Goal: Register for event/course

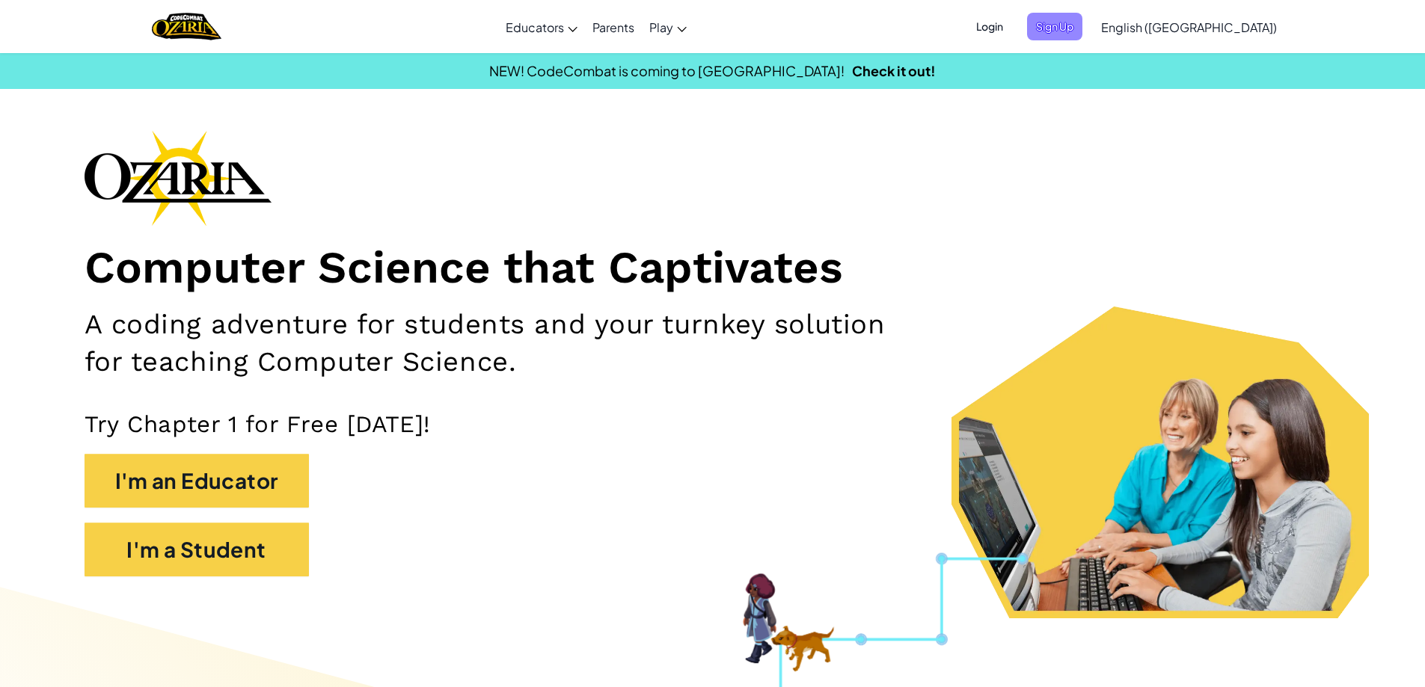
click at [1082, 24] on span "Sign Up" at bounding box center [1054, 27] width 55 height 28
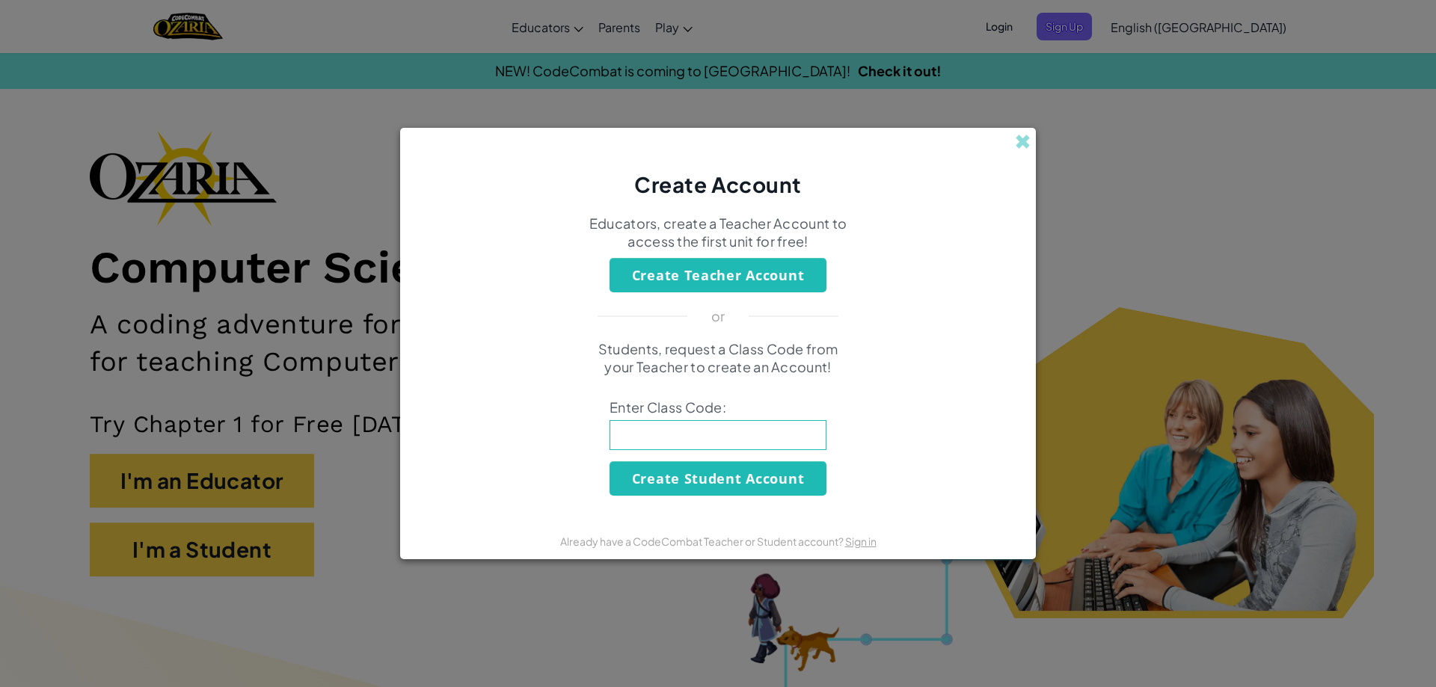
click at [689, 444] on input at bounding box center [718, 435] width 217 height 30
type input "f"
type input "FunDeskfoot"
click at [718, 479] on button "Create Student Account" at bounding box center [718, 479] width 217 height 34
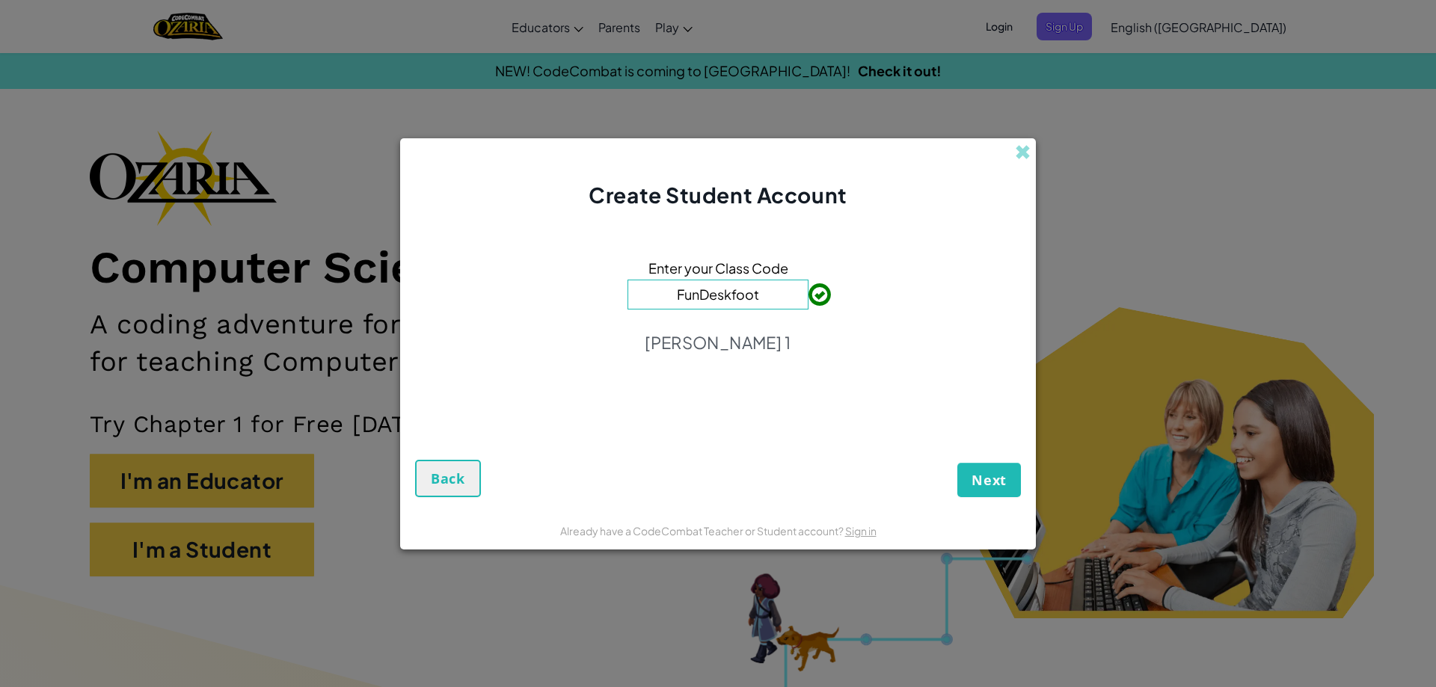
click at [989, 479] on button "Next" at bounding box center [990, 480] width 64 height 34
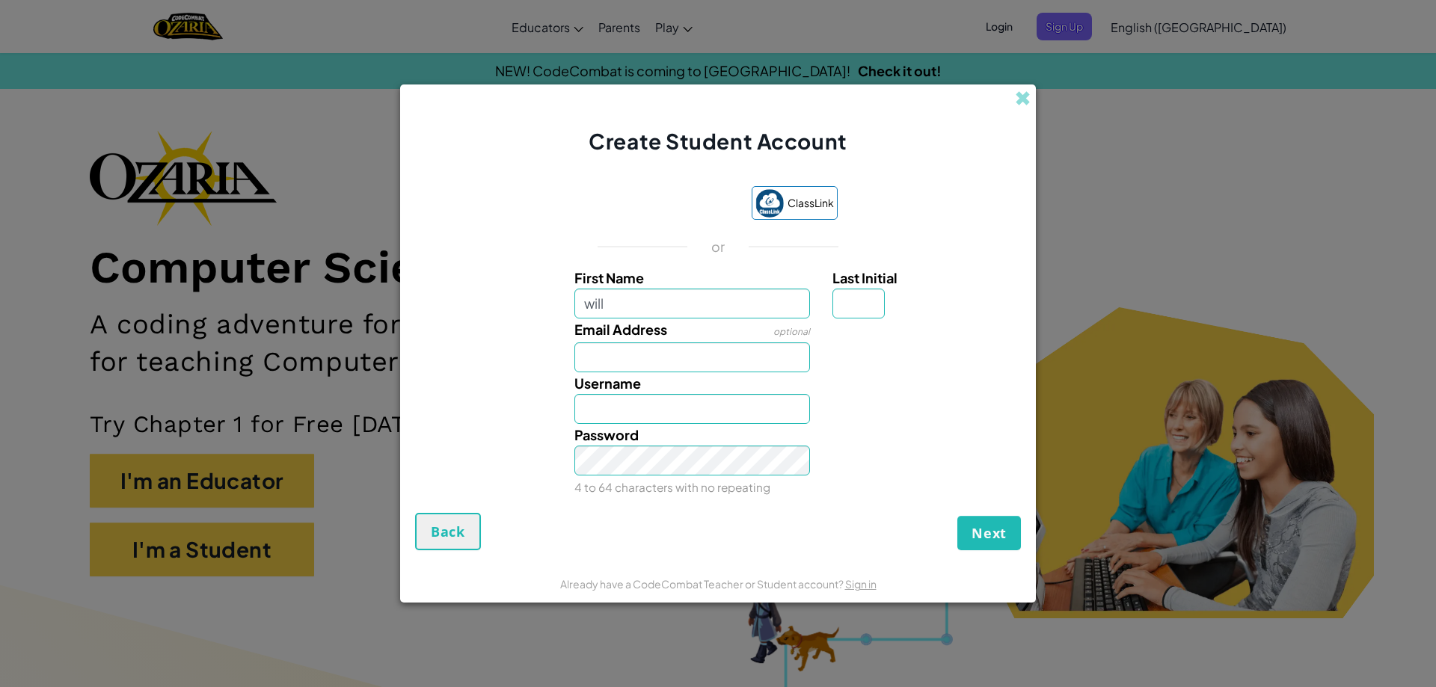
type input "will"
type input "Will"
click at [866, 309] on input "Last Initial" at bounding box center [859, 304] width 52 height 30
type input "m"
click at [658, 416] on input "WillM" at bounding box center [693, 409] width 236 height 30
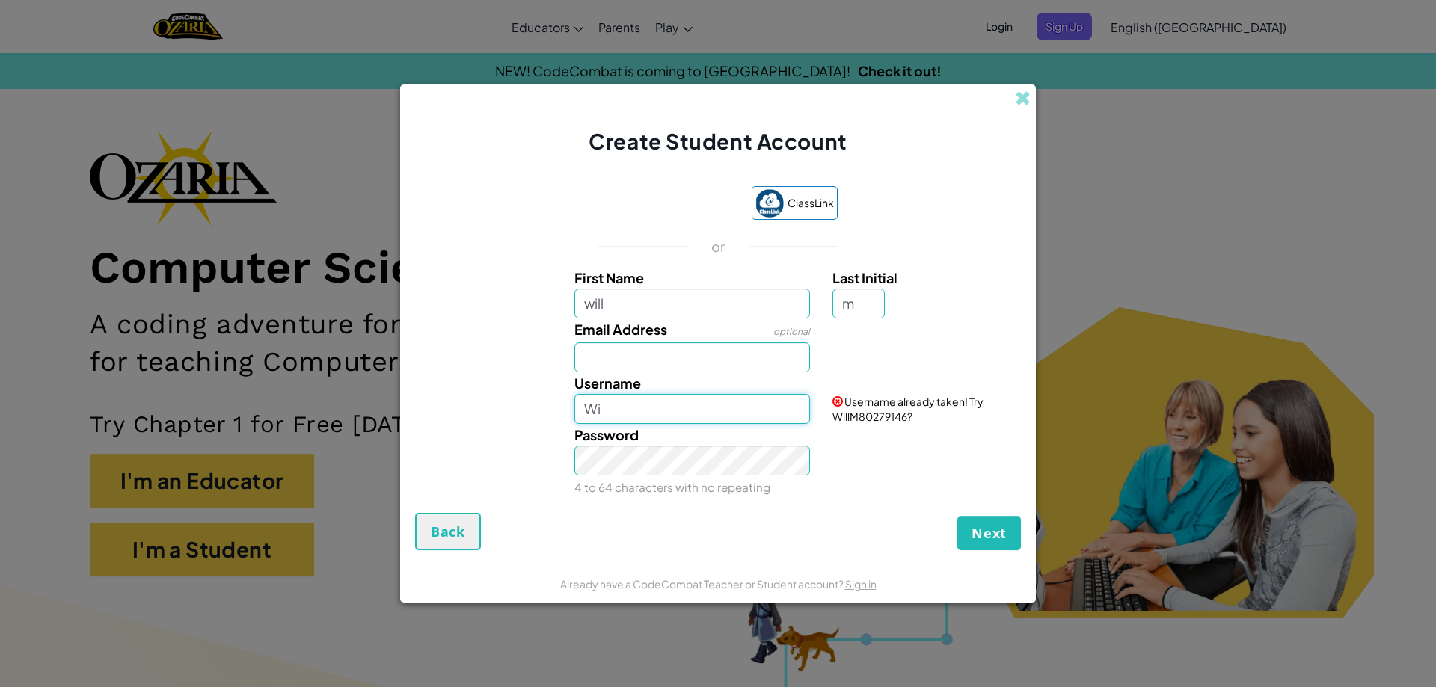
type input "W"
type input "w"
type input "32willm"
click at [1014, 528] on button "Next" at bounding box center [990, 533] width 64 height 34
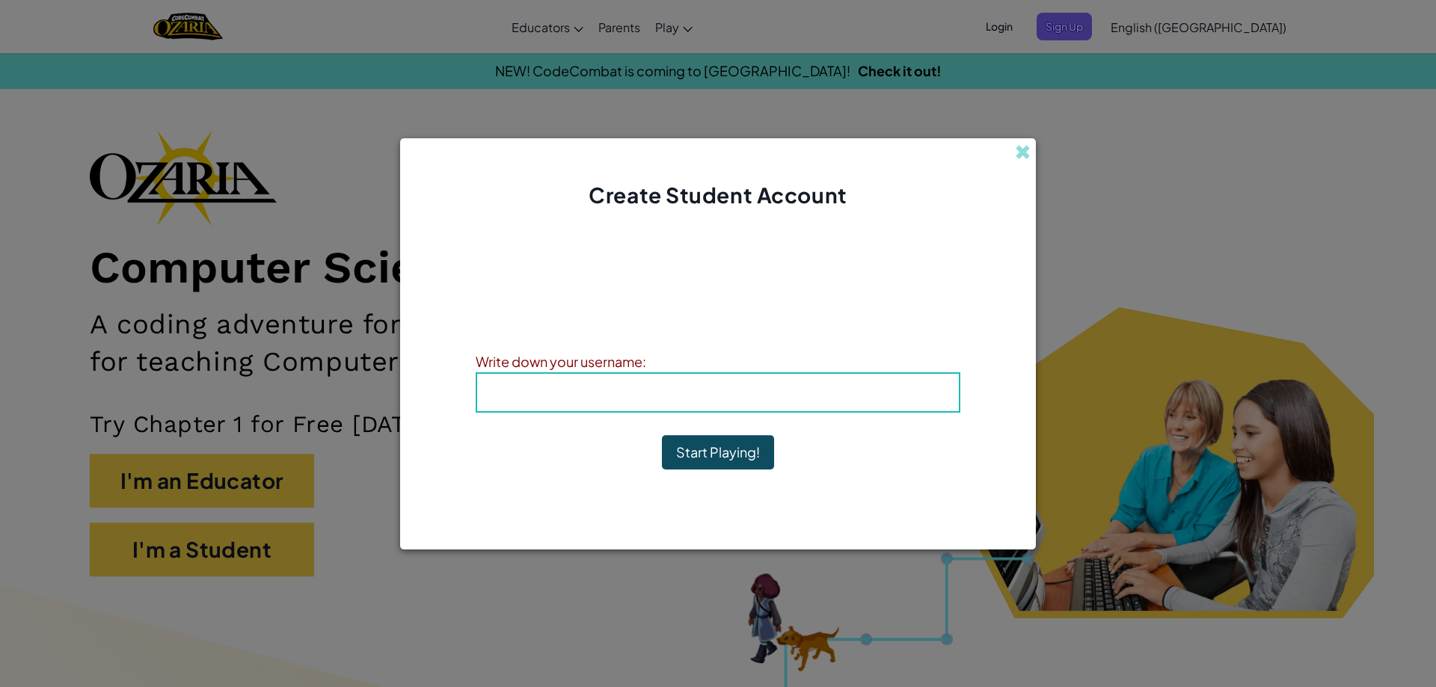
click at [729, 399] on b "Username : 32willm" at bounding box center [718, 392] width 149 height 17
click at [728, 394] on b "Username : 32willm" at bounding box center [718, 392] width 149 height 17
click at [727, 394] on b "Username : 32willm" at bounding box center [718, 392] width 149 height 17
click at [727, 392] on b "Username : 32willm" at bounding box center [718, 392] width 149 height 17
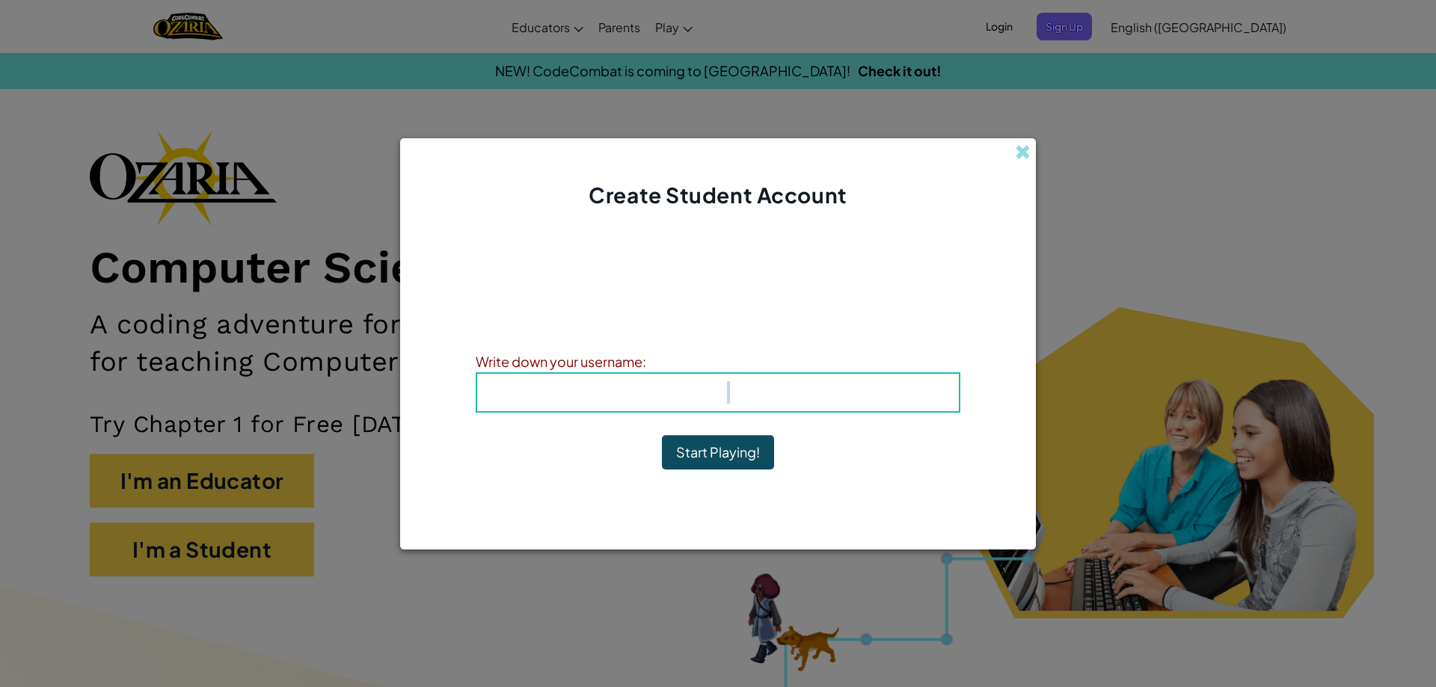
click at [727, 392] on b "Username : 32willm" at bounding box center [718, 392] width 149 height 17
click at [756, 394] on b "Username : 32willm" at bounding box center [718, 392] width 149 height 17
drag, startPoint x: 836, startPoint y: 394, endPoint x: 747, endPoint y: 409, distance: 91.0
click at [747, 409] on div "Username : 32willm" at bounding box center [718, 393] width 485 height 40
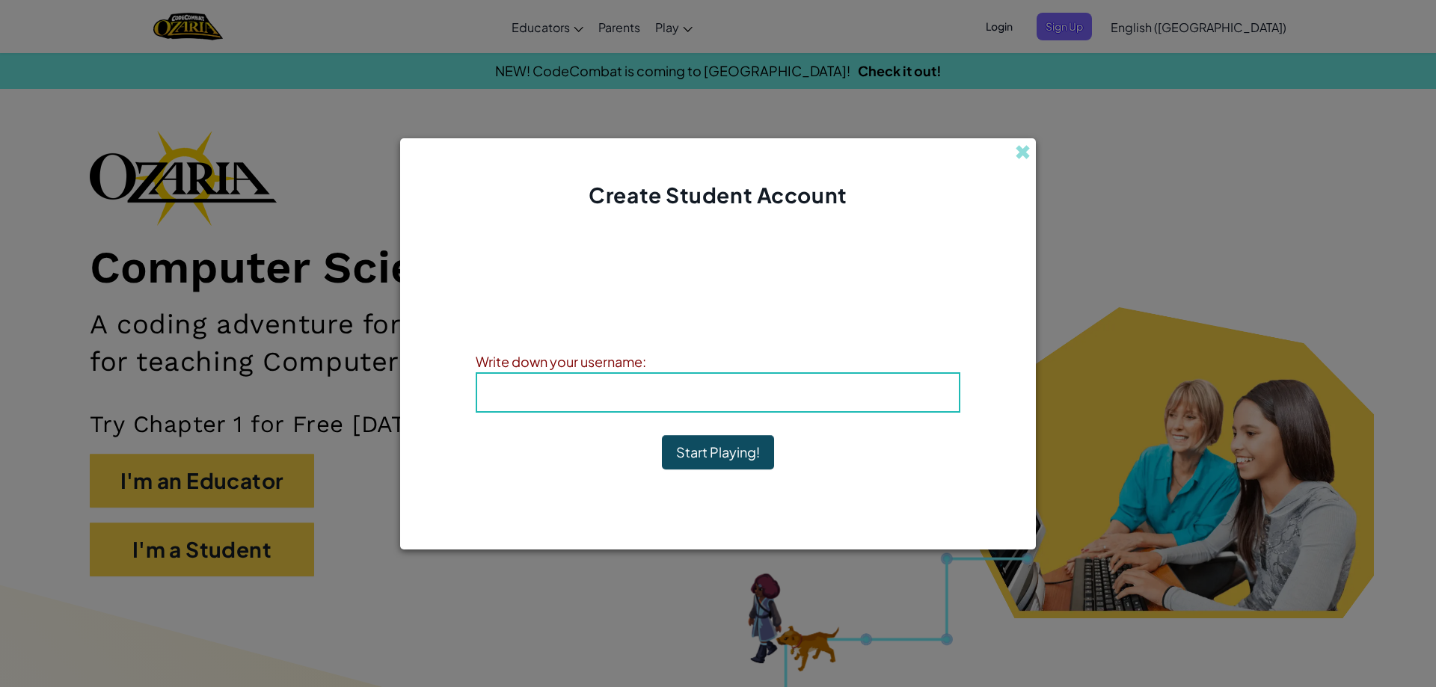
click at [747, 396] on b "Username : 32willm" at bounding box center [718, 392] width 149 height 17
drag, startPoint x: 900, startPoint y: 386, endPoint x: 511, endPoint y: 390, distance: 389.0
click at [512, 391] on h4 "Username : 32willm" at bounding box center [718, 393] width 452 height 22
click at [639, 390] on h4 "Username : 32willm" at bounding box center [718, 393] width 452 height 22
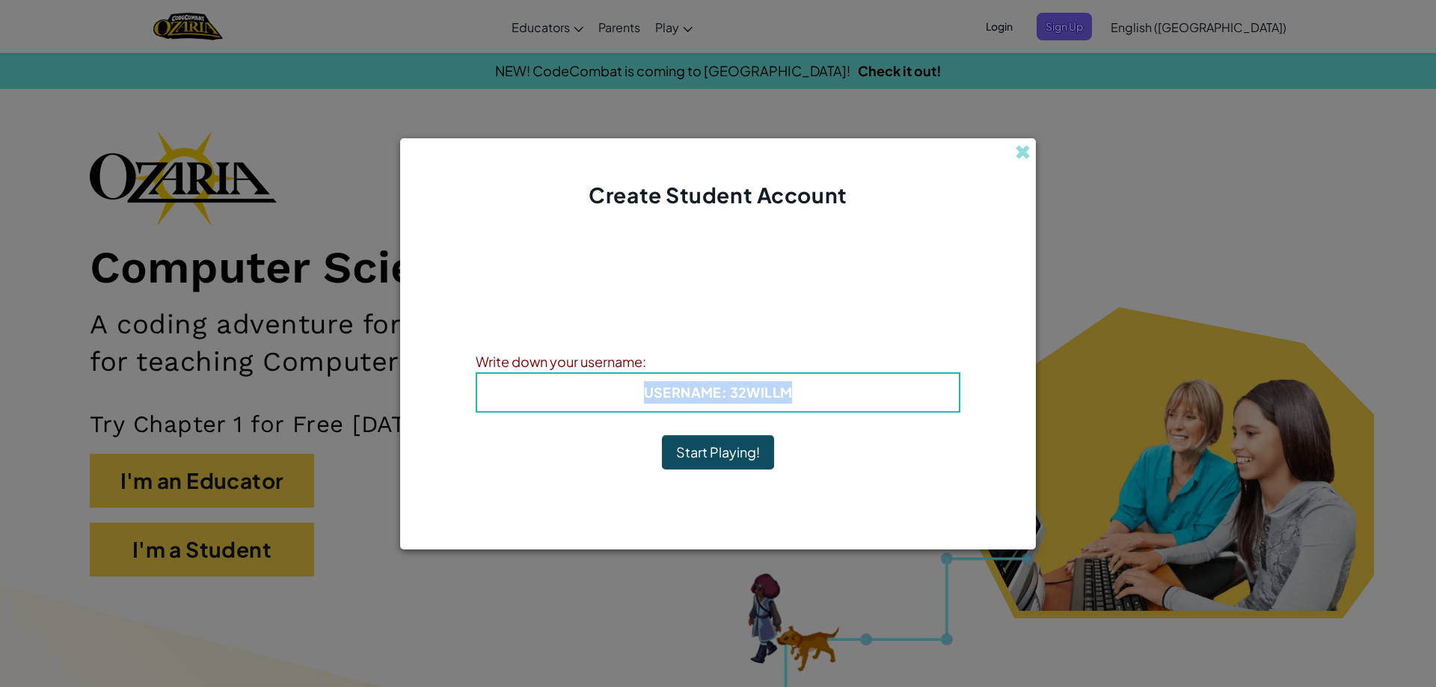
drag, startPoint x: 504, startPoint y: 390, endPoint x: 724, endPoint y: 408, distance: 220.7
click at [724, 408] on div "Username : 32willm" at bounding box center [718, 393] width 485 height 40
click at [720, 457] on button "Start Playing!" at bounding box center [718, 452] width 112 height 34
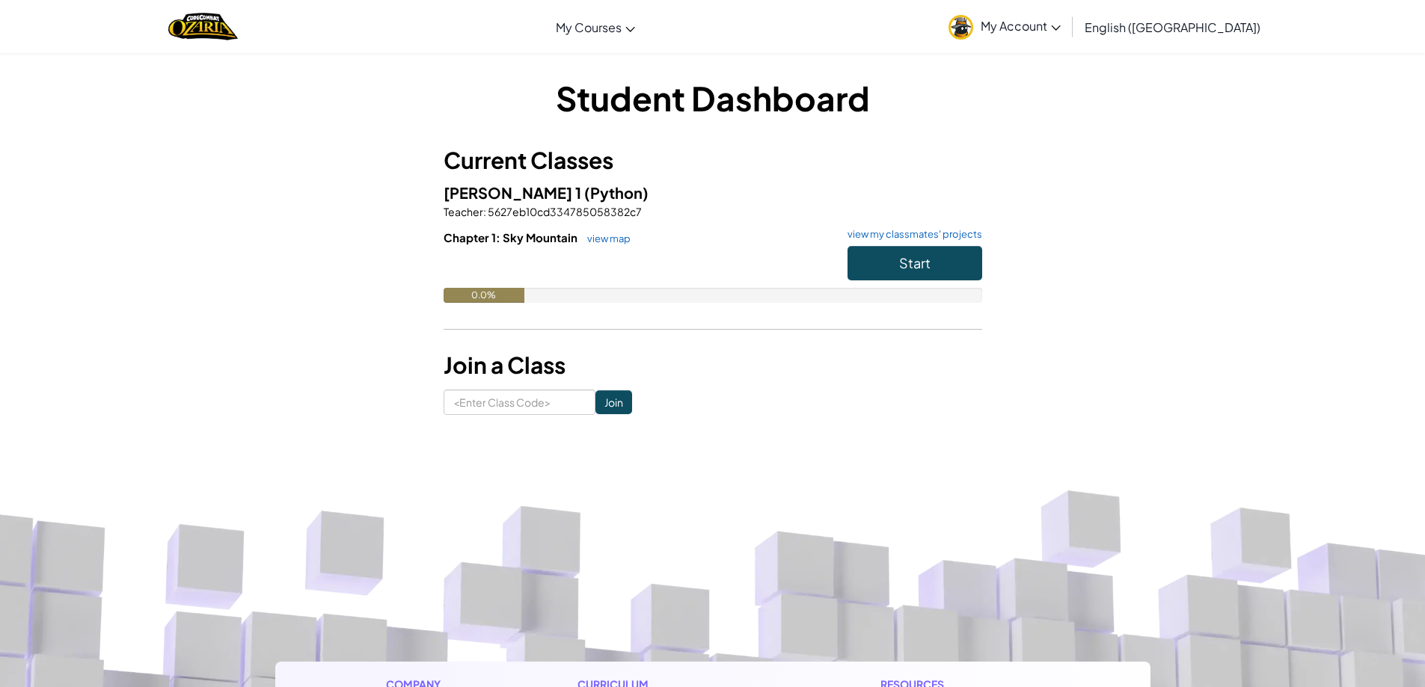
click at [946, 257] on button "Start" at bounding box center [915, 263] width 135 height 34
click at [940, 272] on button "Start" at bounding box center [915, 263] width 135 height 34
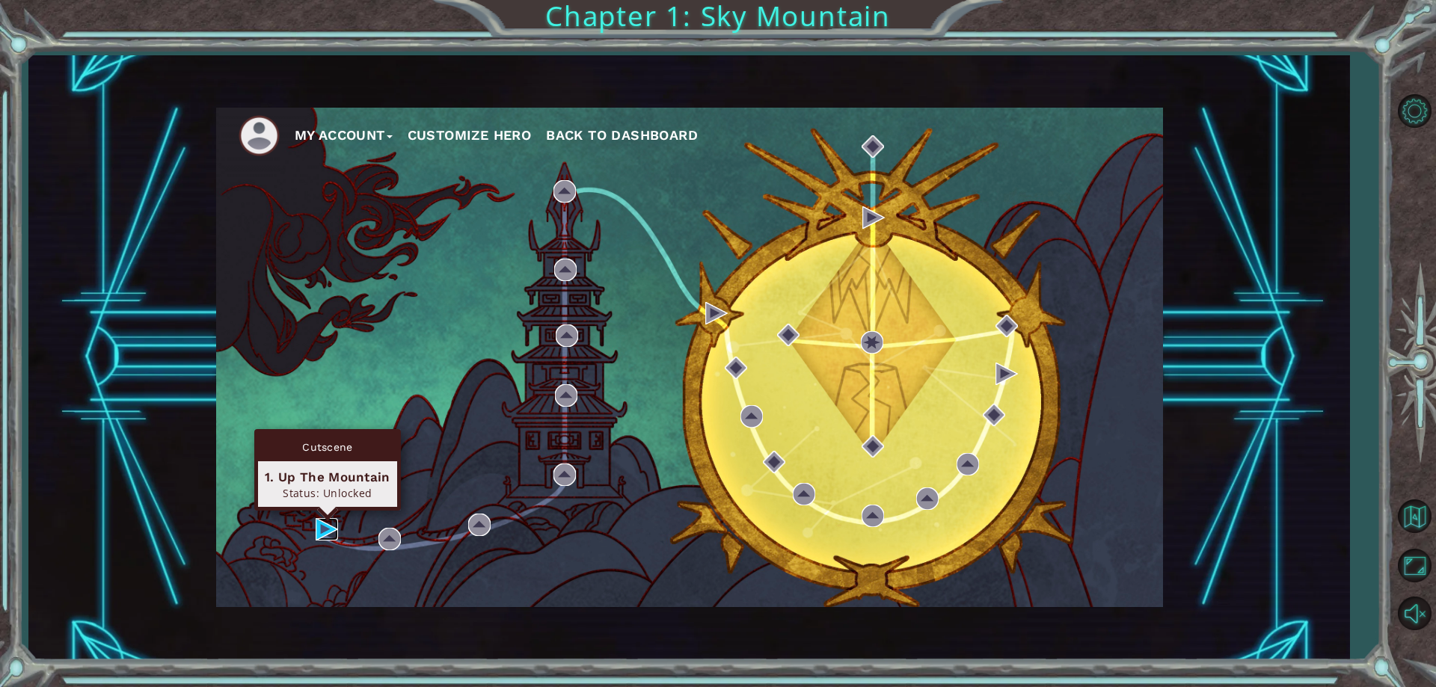
click at [330, 533] on img at bounding box center [327, 529] width 22 height 22
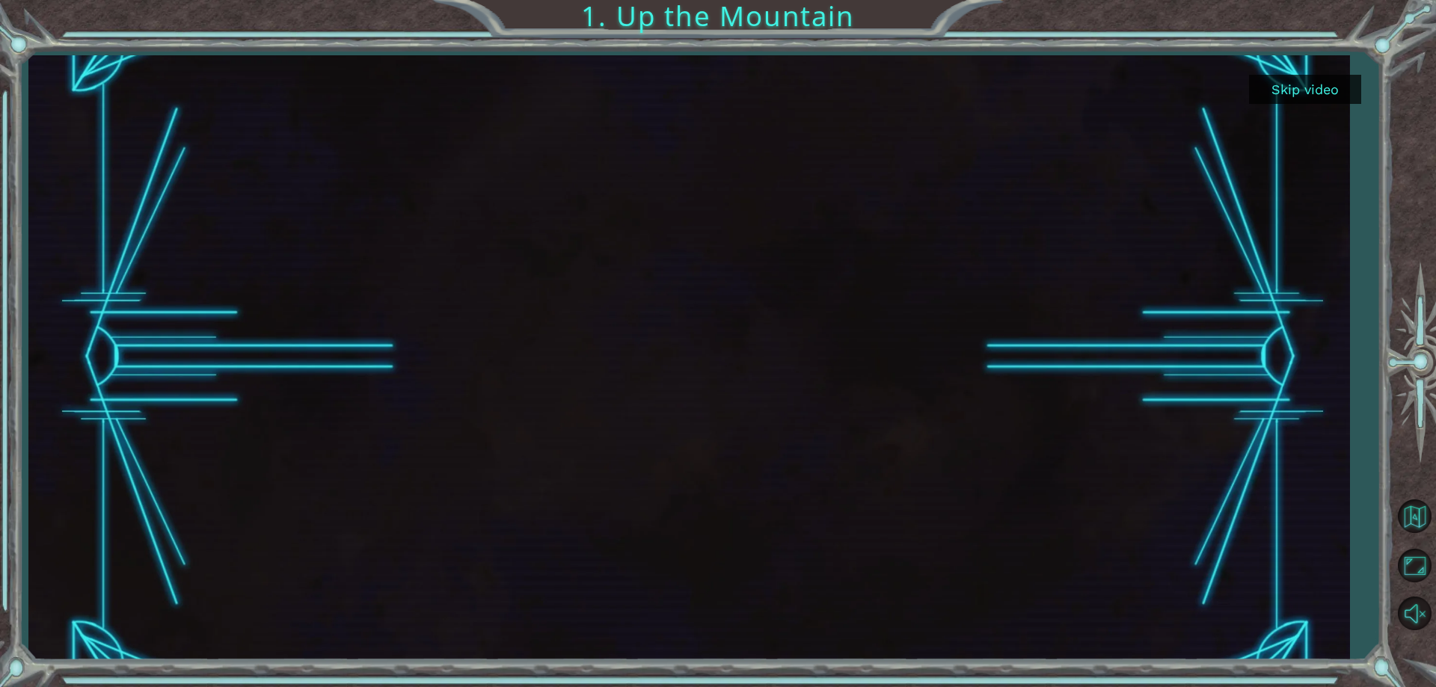
click at [1290, 85] on button "Skip video" at bounding box center [1305, 89] width 112 height 29
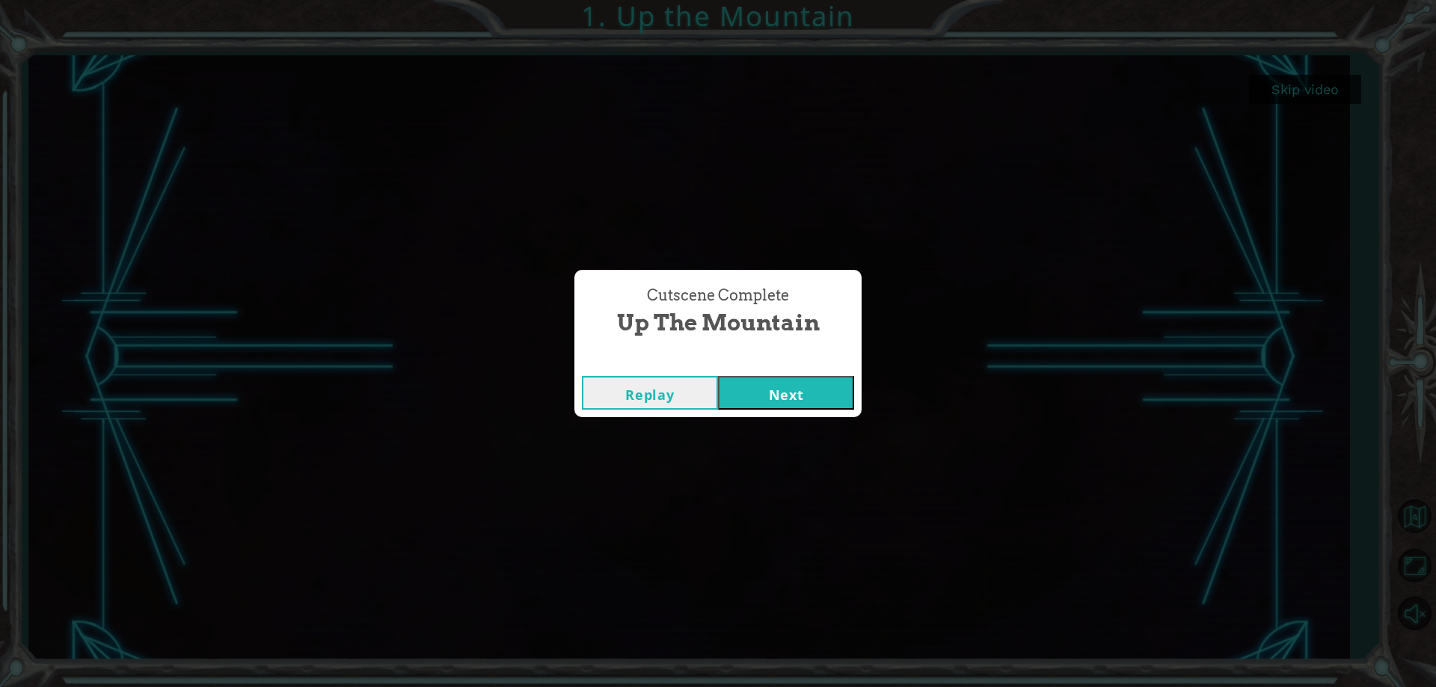
click at [673, 394] on button "Replay" at bounding box center [650, 393] width 136 height 34
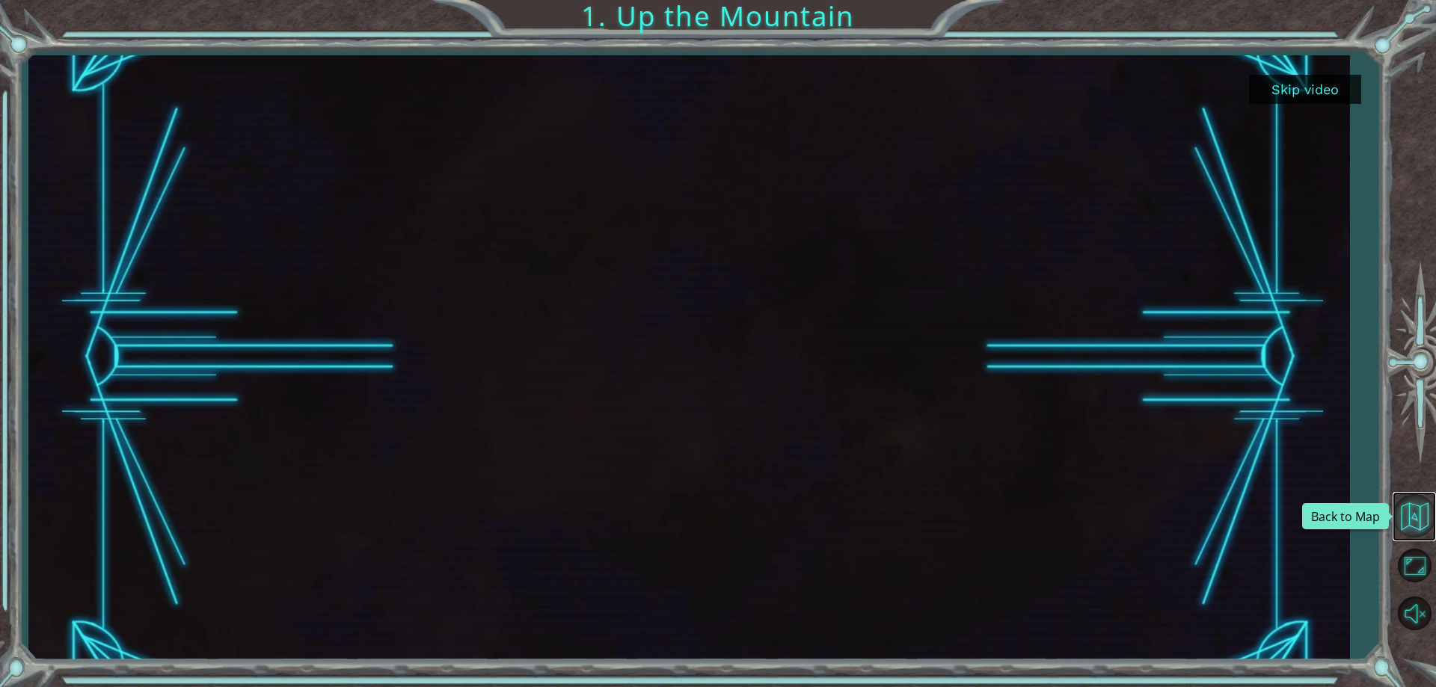
click at [1419, 518] on button "Back to Map" at bounding box center [1414, 515] width 43 height 43
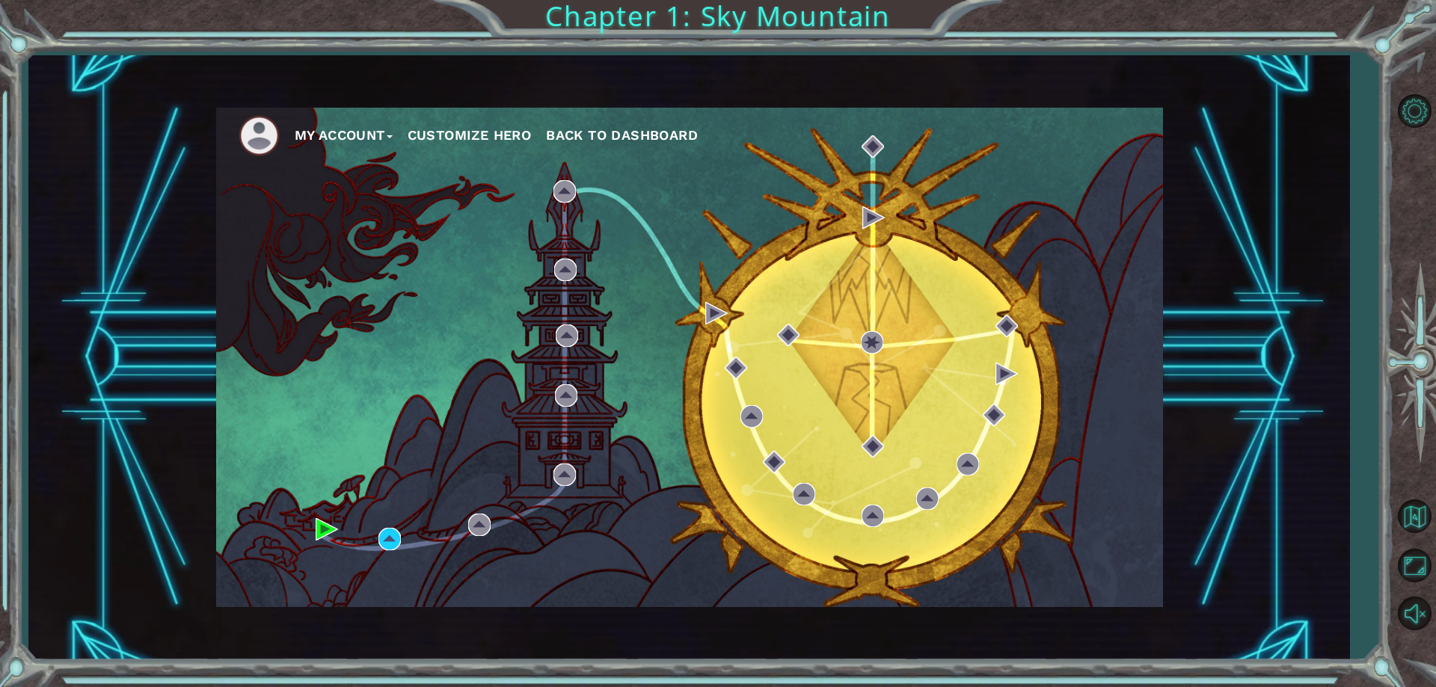
click at [261, 125] on img at bounding box center [259, 135] width 41 height 41
click at [346, 129] on button "My Account" at bounding box center [344, 135] width 98 height 22
click at [359, 198] on li "Logout" at bounding box center [361, 190] width 112 height 16
click at [340, 192] on button "Logout" at bounding box center [331, 190] width 52 height 16
